Goal: Check status: Check status

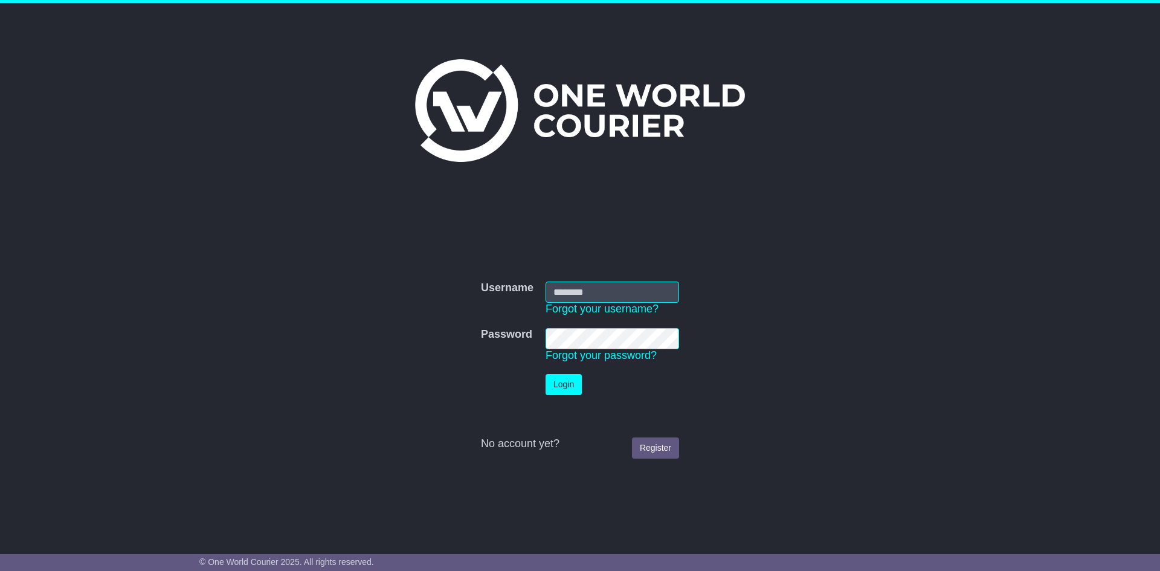
type input "**********"
click at [566, 385] on button "Login" at bounding box center [563, 384] width 36 height 21
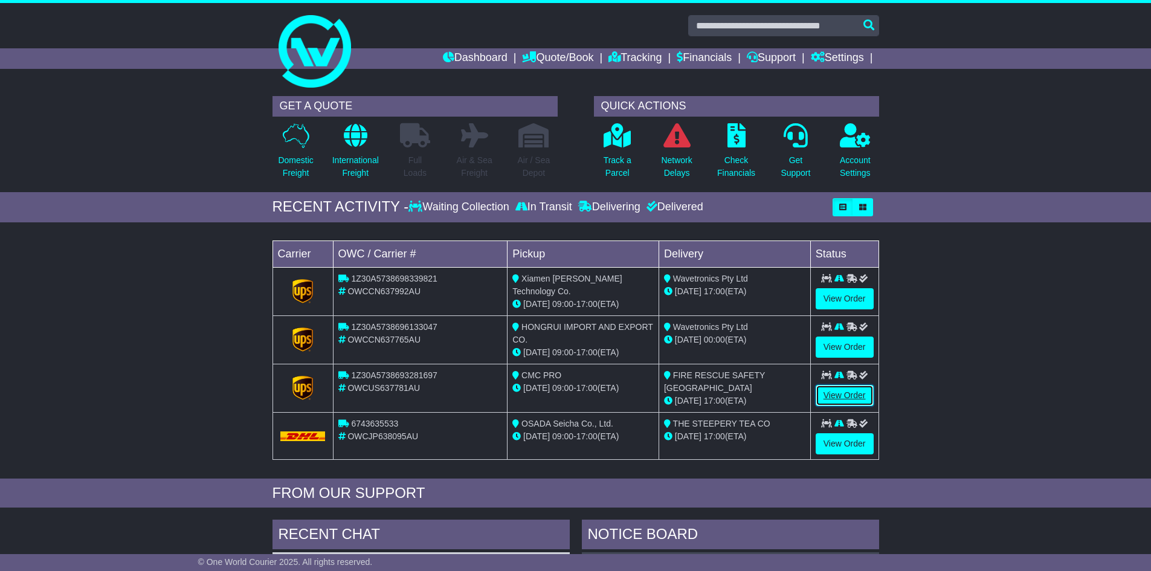
click at [854, 393] on link "View Order" at bounding box center [844, 395] width 58 height 21
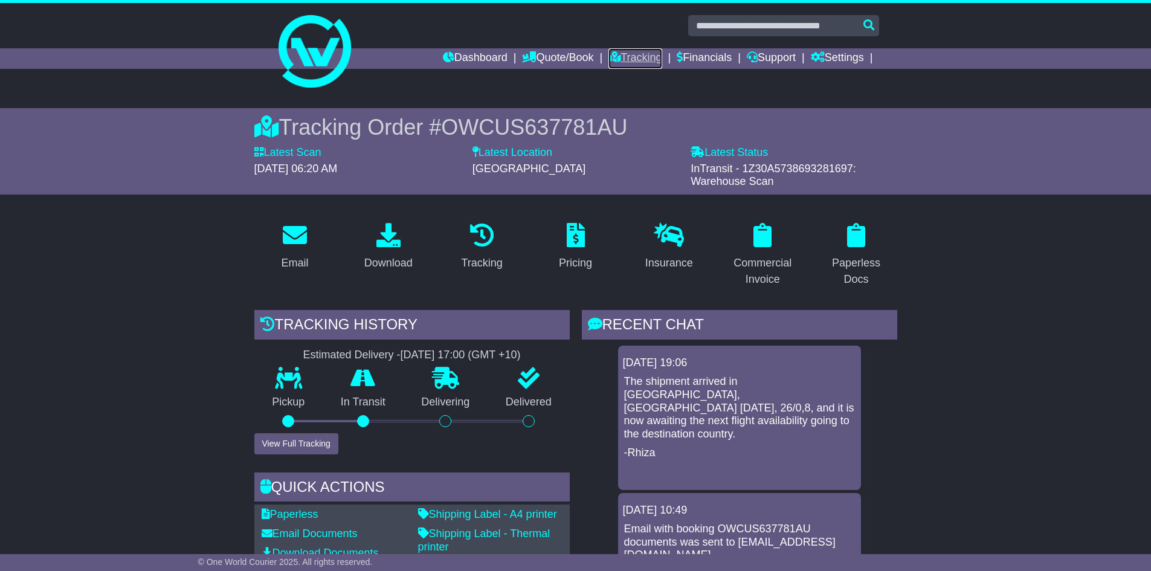
click at [638, 56] on link "Tracking" at bounding box center [634, 58] width 53 height 21
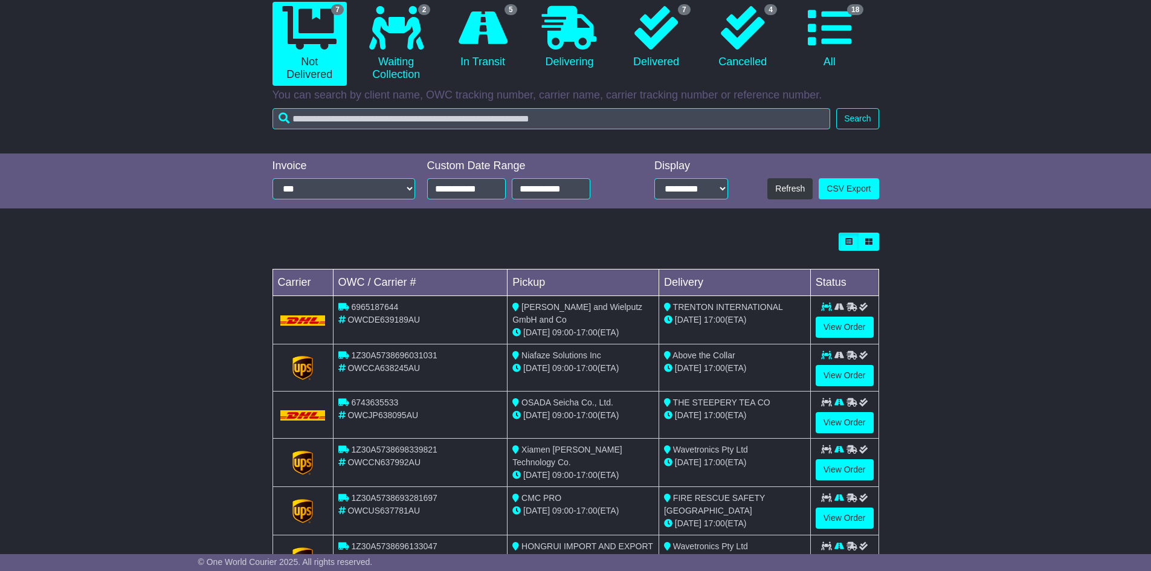
scroll to position [224, 0]
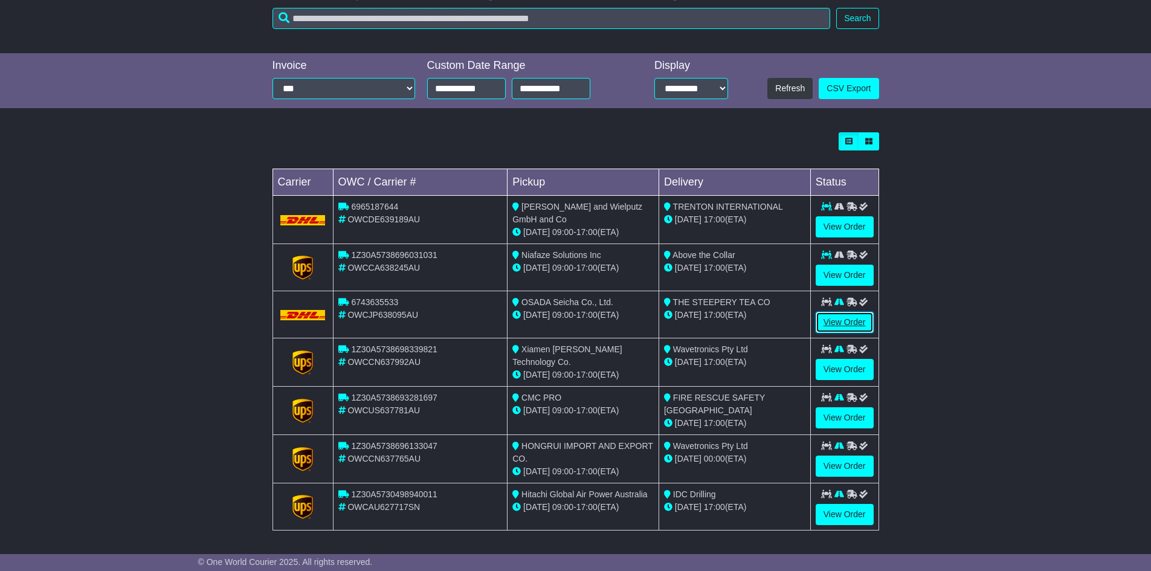
click at [851, 319] on link "View Order" at bounding box center [844, 322] width 58 height 21
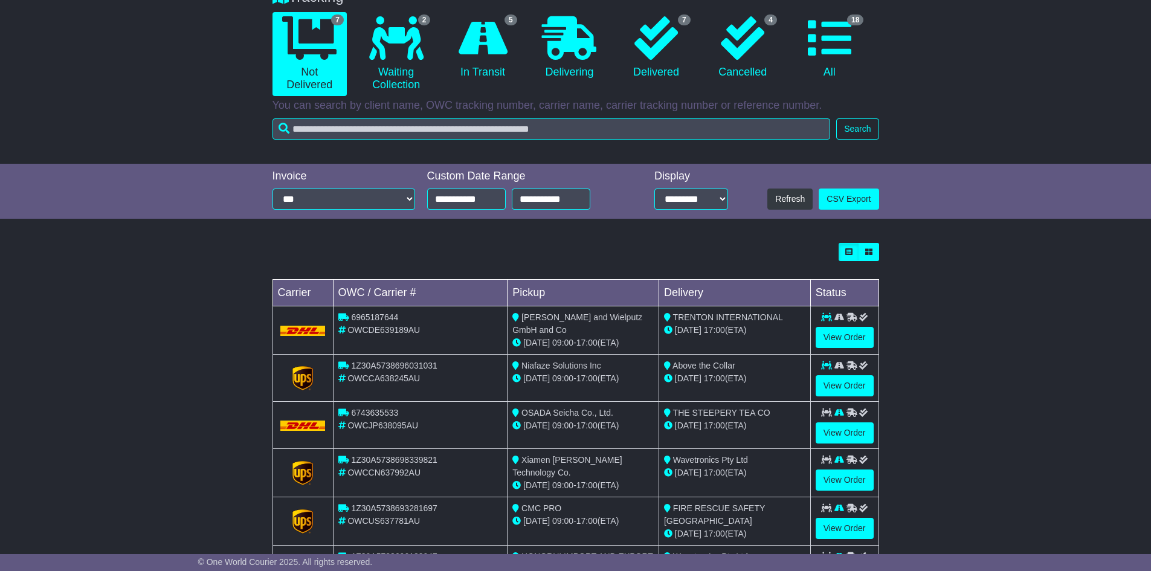
scroll to position [224, 0]
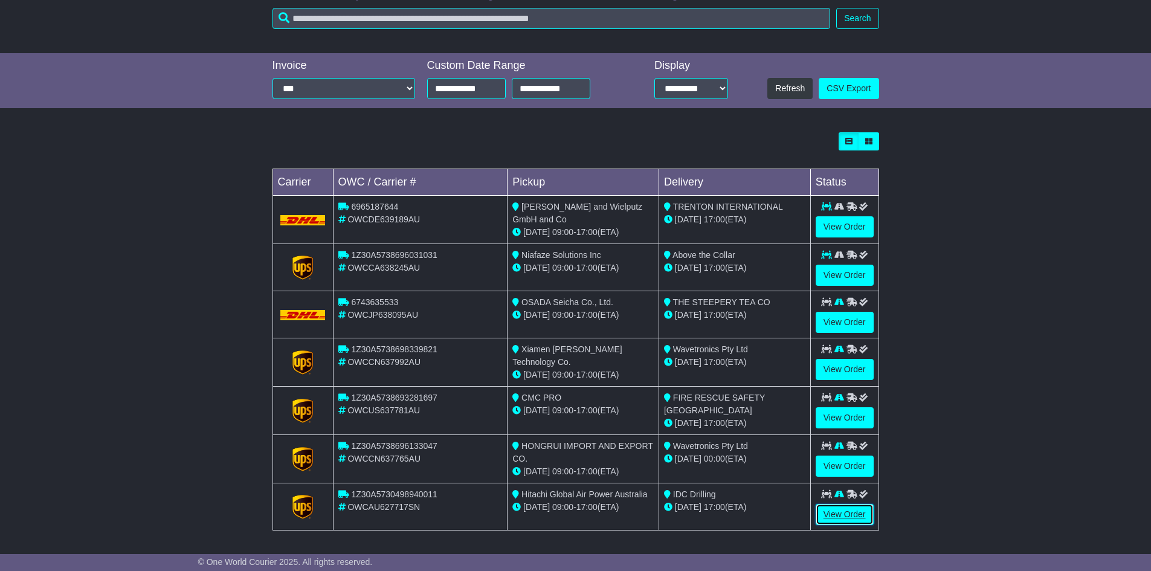
click at [843, 507] on link "View Order" at bounding box center [844, 514] width 58 height 21
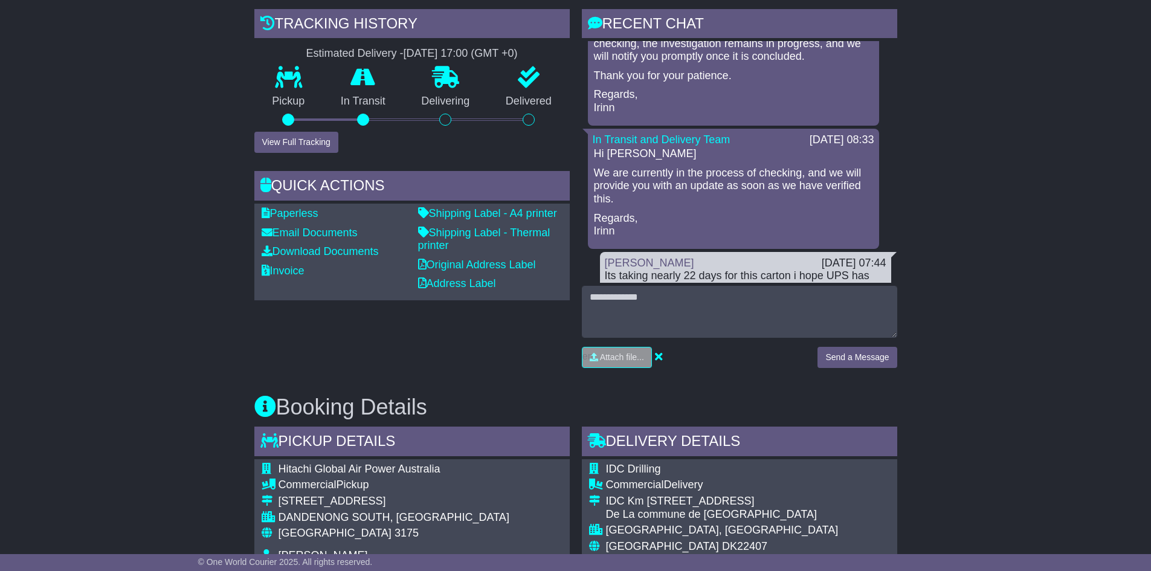
scroll to position [181, 0]
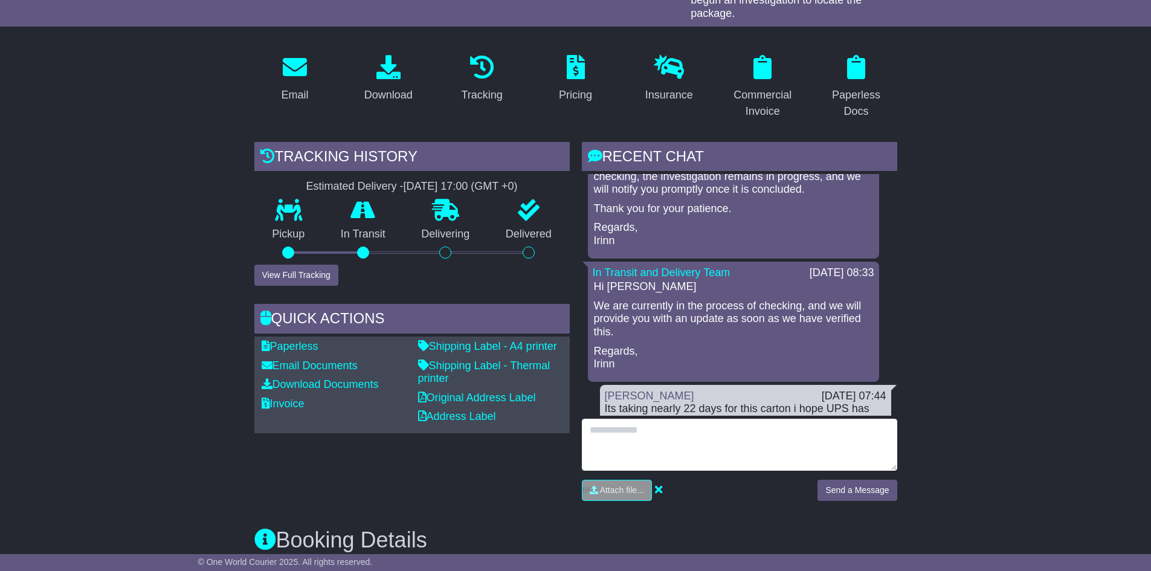
click at [678, 445] on textarea at bounding box center [739, 445] width 315 height 52
type textarea "*"
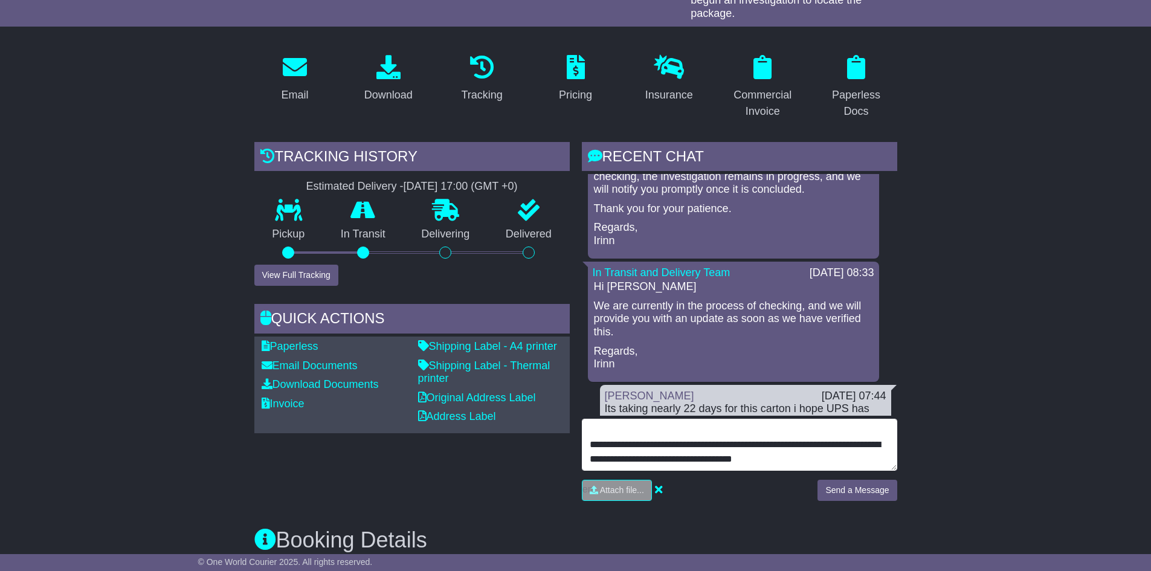
scroll to position [38, 0]
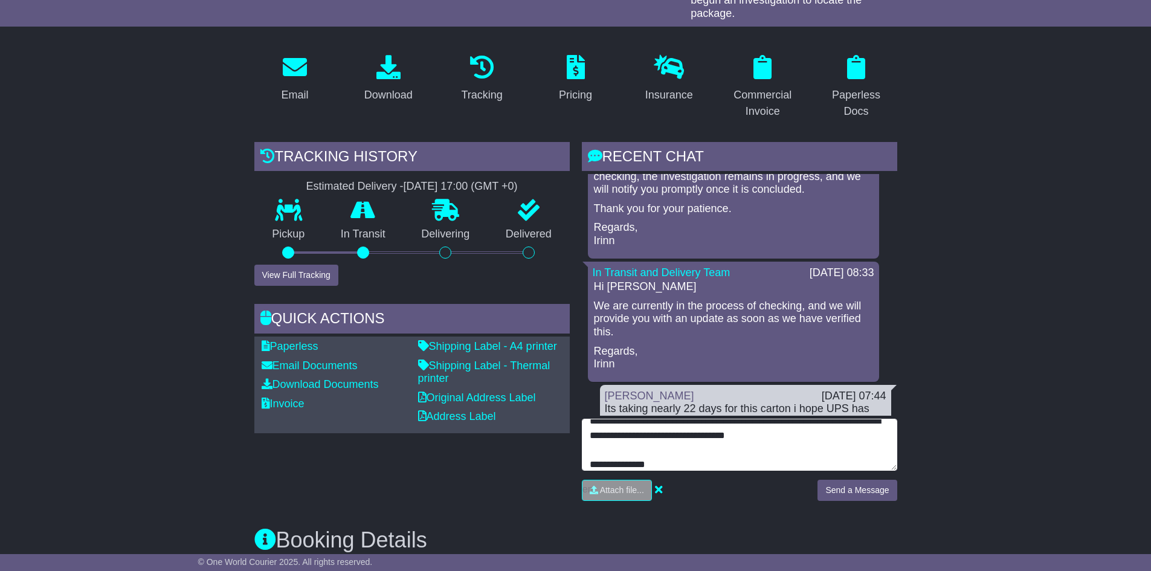
type textarea "**********"
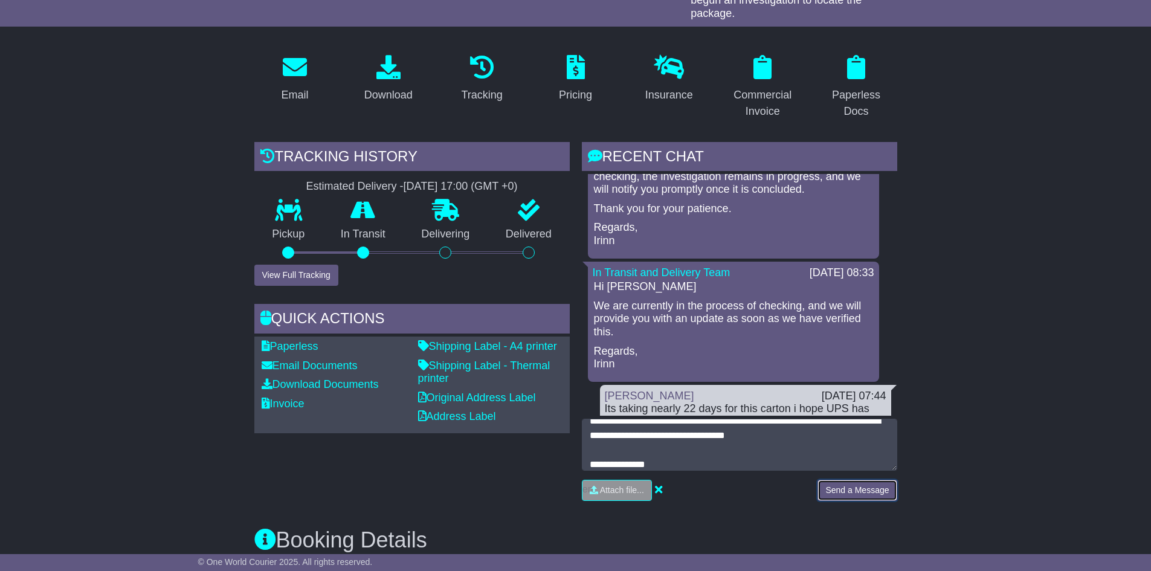
click at [854, 489] on button "Send a Message" at bounding box center [856, 490] width 79 height 21
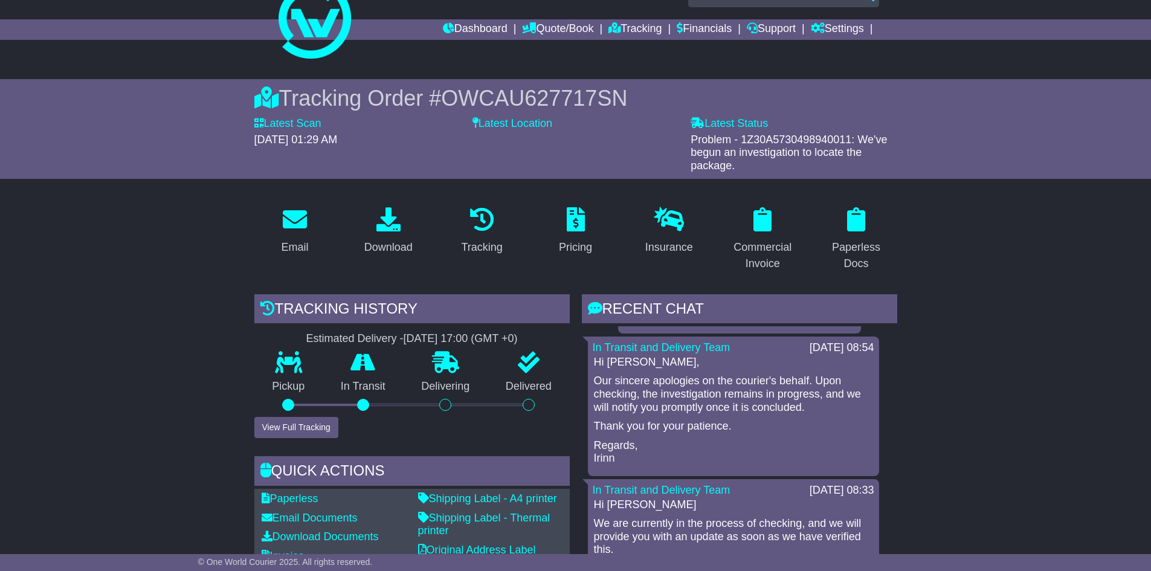
scroll to position [0, 0]
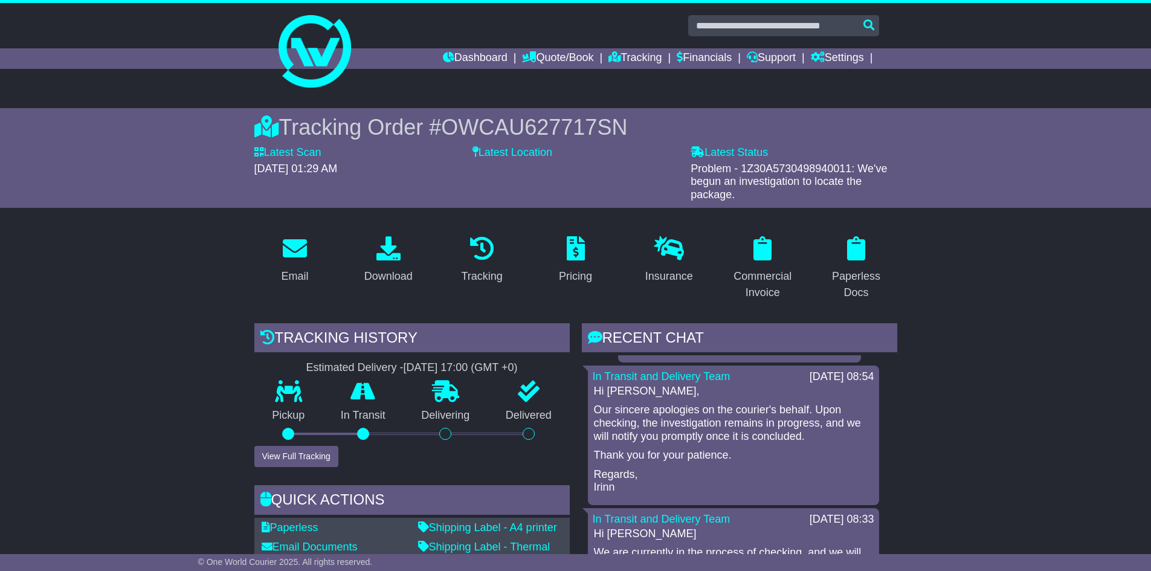
click at [806, 172] on span "Problem - 1Z30A5730498940011: We've begun an investigation to locate the packag…" at bounding box center [788, 181] width 196 height 38
copy span "1Z30A5730498940011"
